Goal: Task Accomplishment & Management: Manage account settings

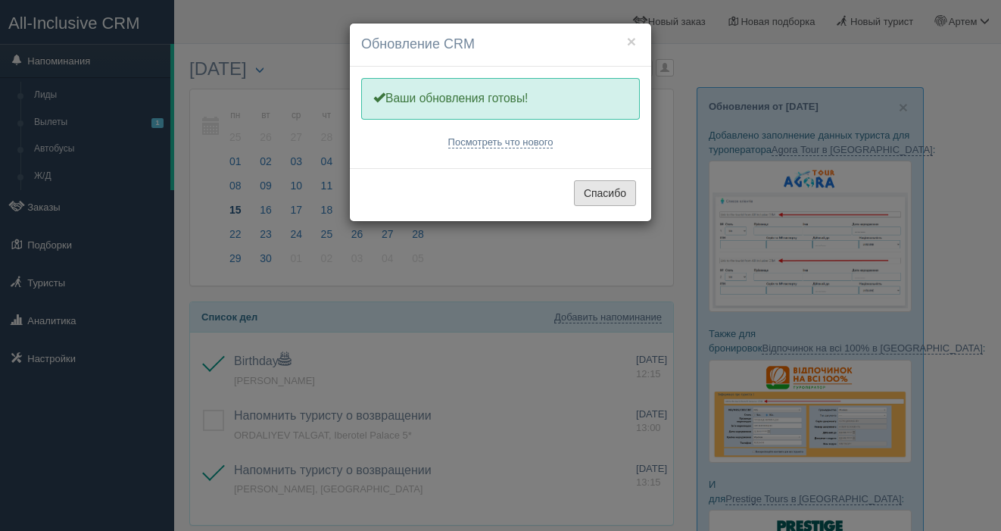
click at [601, 182] on button "Спасибо" at bounding box center [605, 193] width 62 height 26
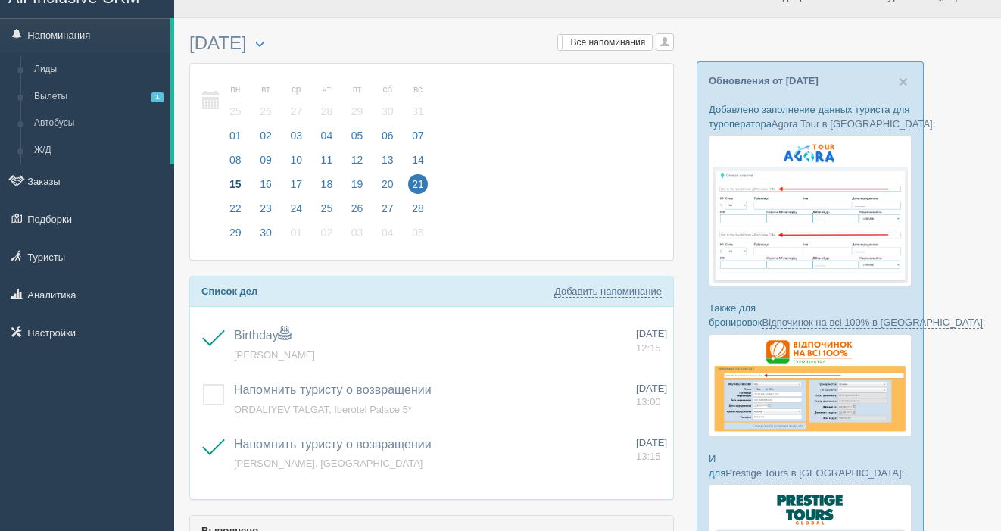
scroll to position [22, 0]
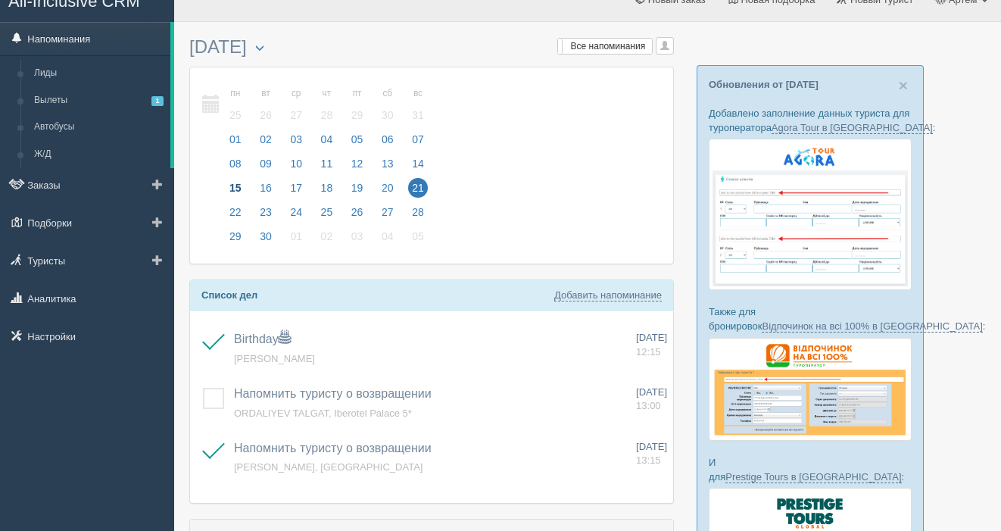
click at [65, 45] on link "Напоминания" at bounding box center [85, 38] width 170 height 33
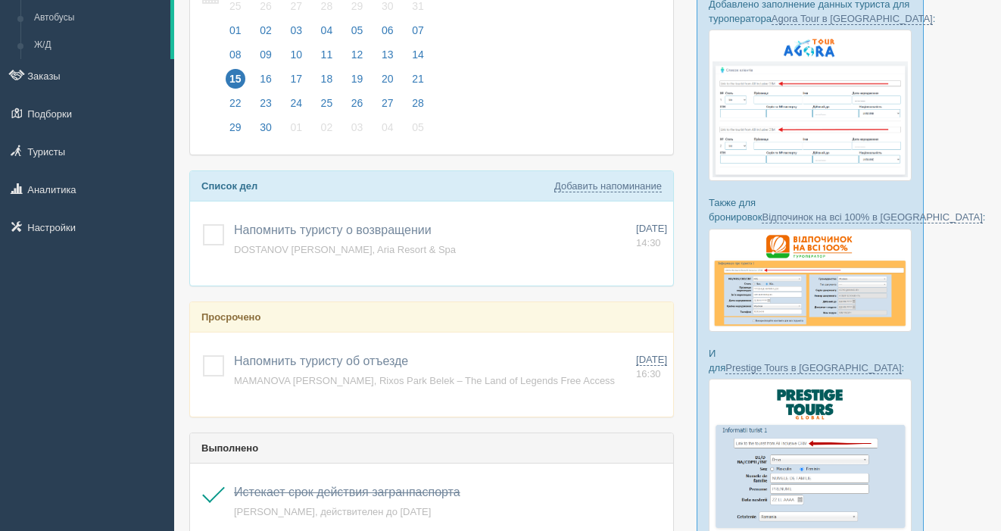
scroll to position [133, 0]
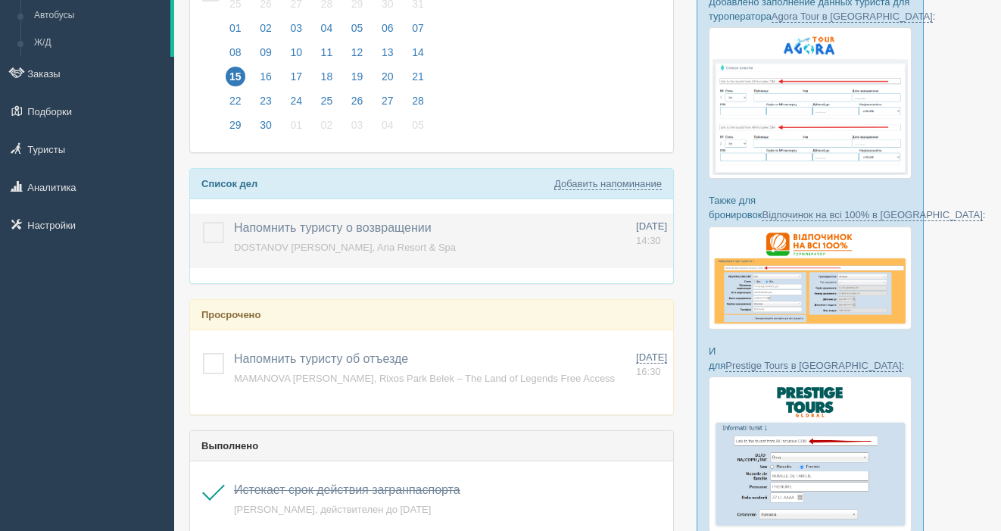
click at [203, 222] on label at bounding box center [203, 222] width 0 height 0
click at [0, 0] on input "checkbox" at bounding box center [0, 0] width 0 height 0
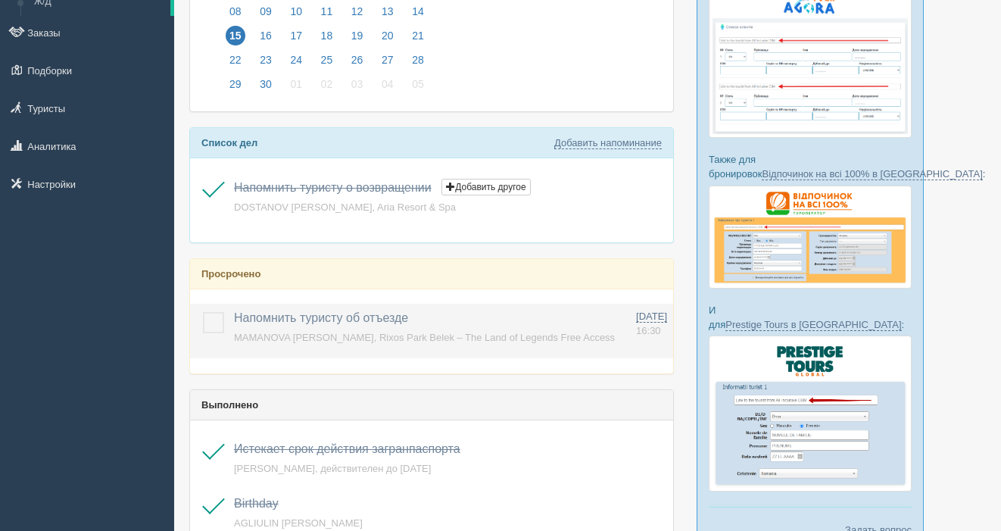
scroll to position [179, 0]
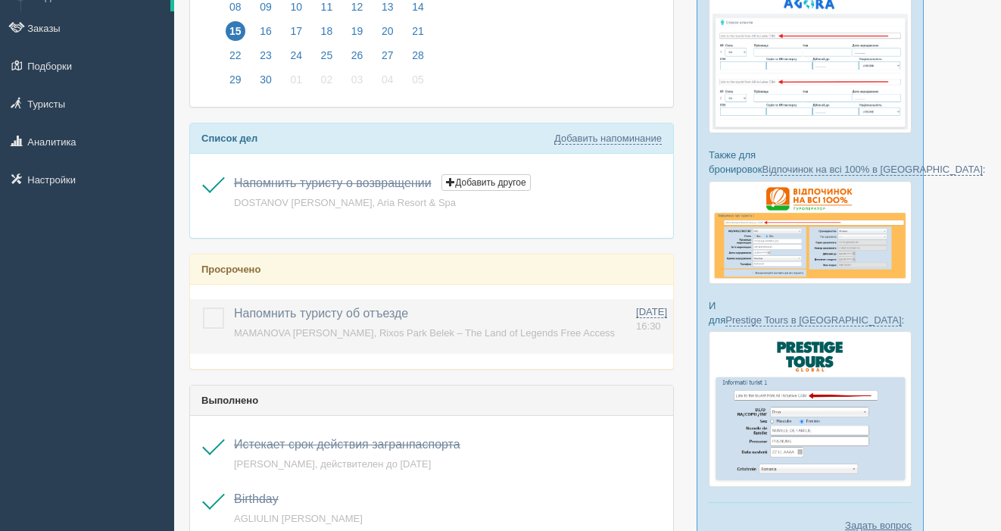
click at [203, 307] on label at bounding box center [203, 307] width 0 height 0
click at [0, 0] on input "checkbox" at bounding box center [0, 0] width 0 height 0
